Goal: Transaction & Acquisition: Download file/media

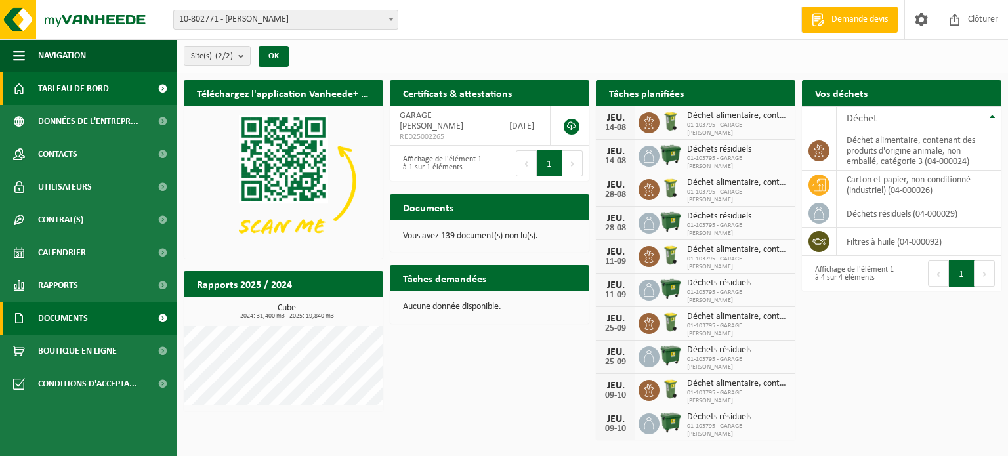
click at [52, 311] on span "Documents" at bounding box center [63, 318] width 50 height 33
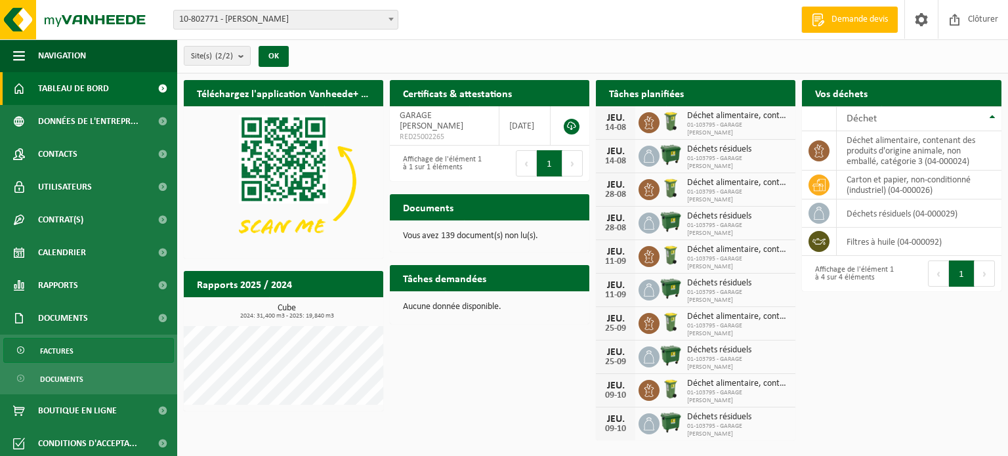
click at [63, 352] on span "Factures" at bounding box center [56, 351] width 33 height 25
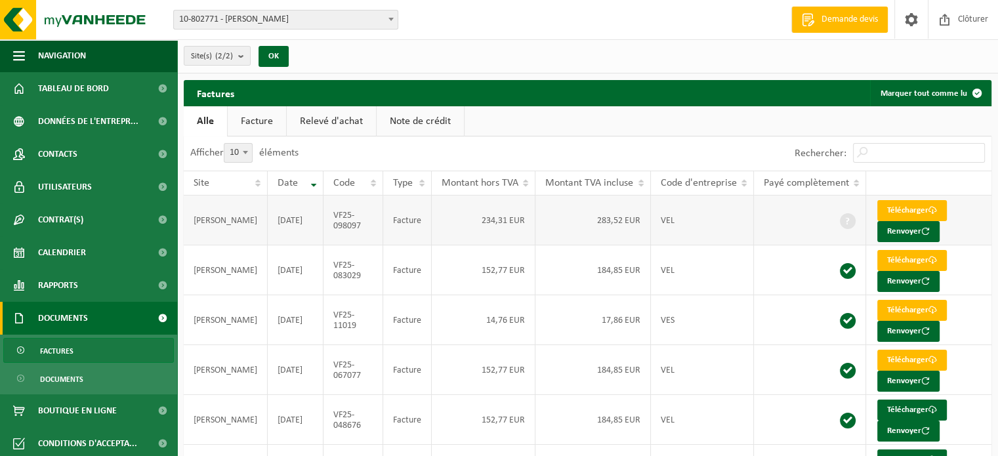
click at [630, 225] on td "283,52 EUR" at bounding box center [592, 221] width 115 height 50
click at [902, 212] on link "Télécharger" at bounding box center [912, 210] width 70 height 21
click at [81, 253] on span "Calendrier" at bounding box center [62, 252] width 48 height 33
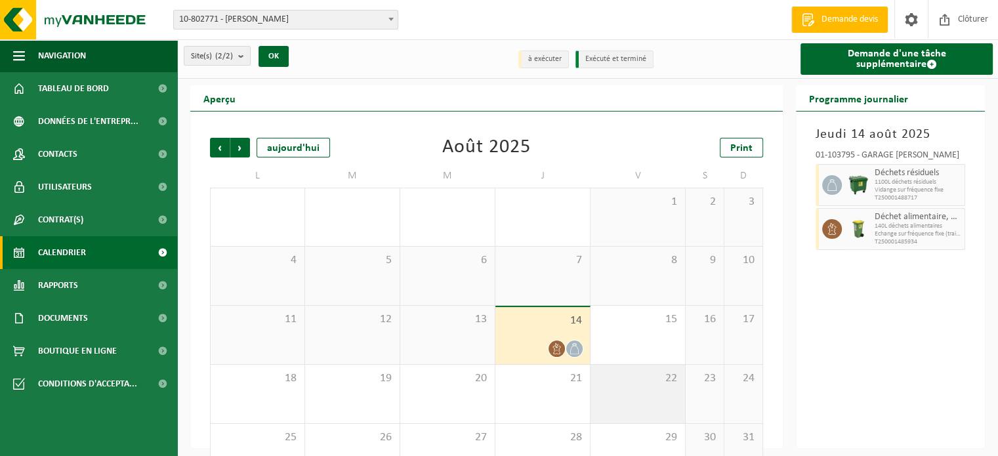
scroll to position [41, 0]
